Goal: Use online tool/utility: Utilize a website feature to perform a specific function

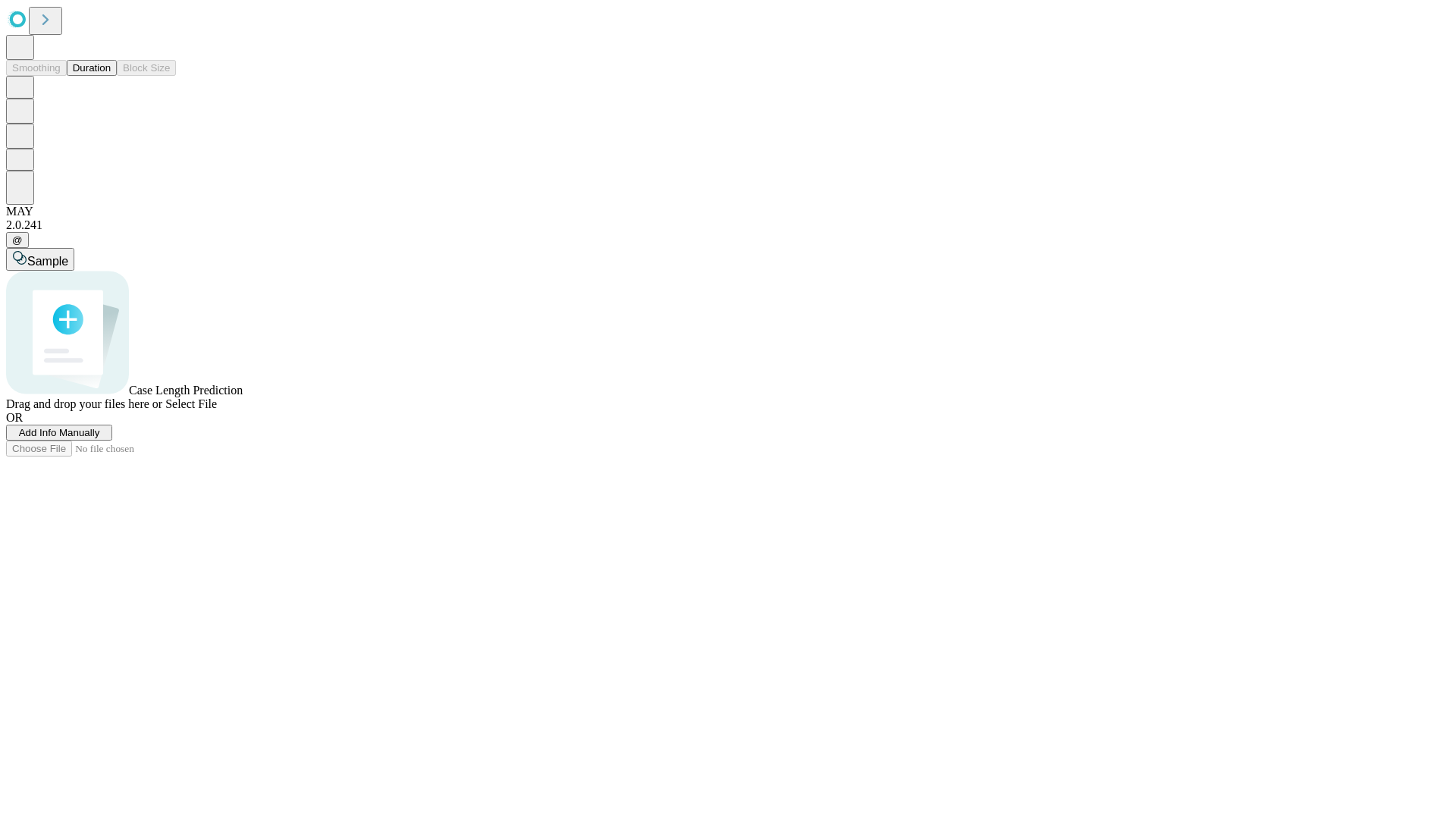
click at [217, 410] on span "Select File" at bounding box center [191, 404] width 52 height 13
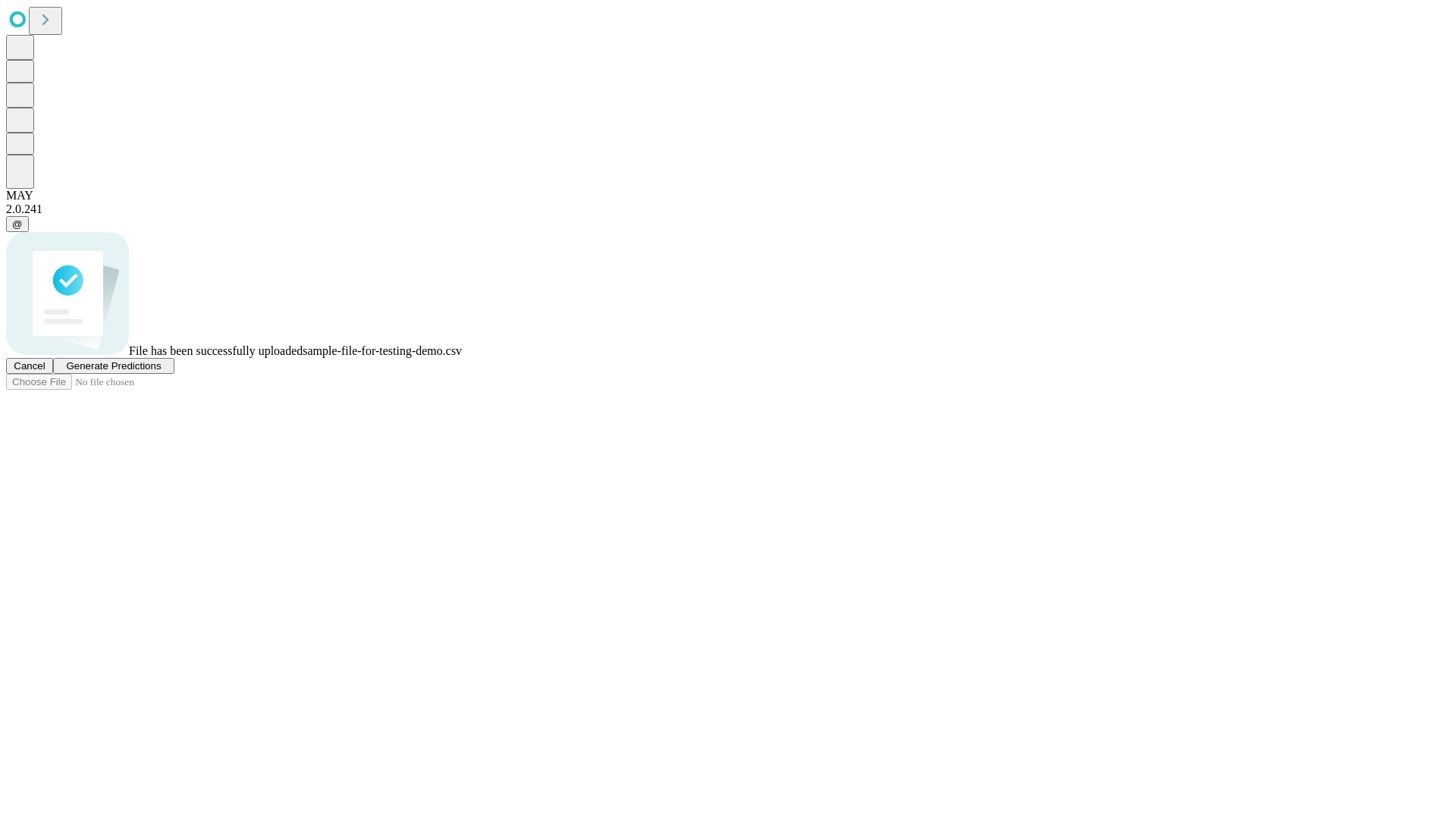
click at [161, 371] on span "Generate Predictions" at bounding box center [114, 366] width 95 height 12
